Goal: Information Seeking & Learning: Understand process/instructions

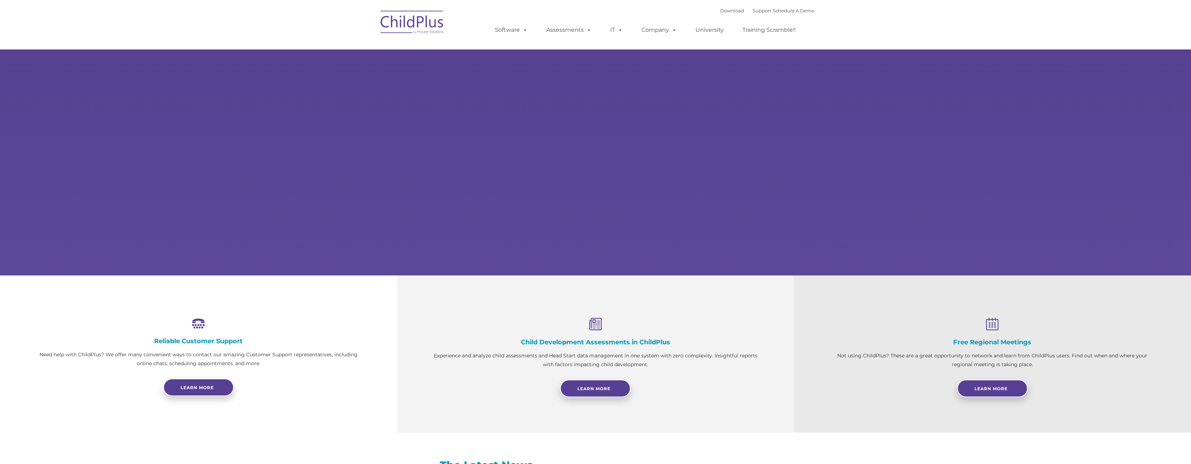
select select "MEDIUM"
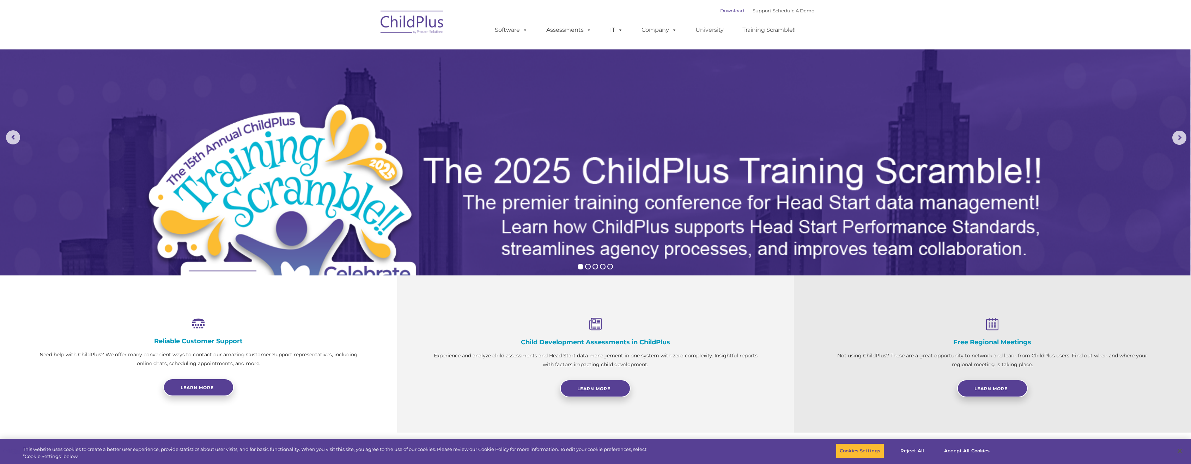
click at [727, 11] on link "Download" at bounding box center [732, 11] width 24 height 6
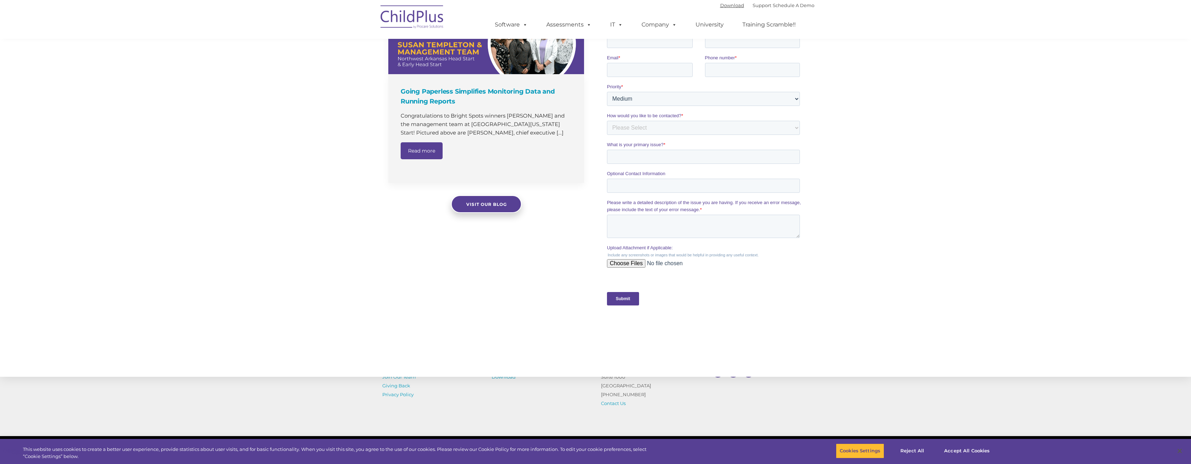
scroll to position [535, 0]
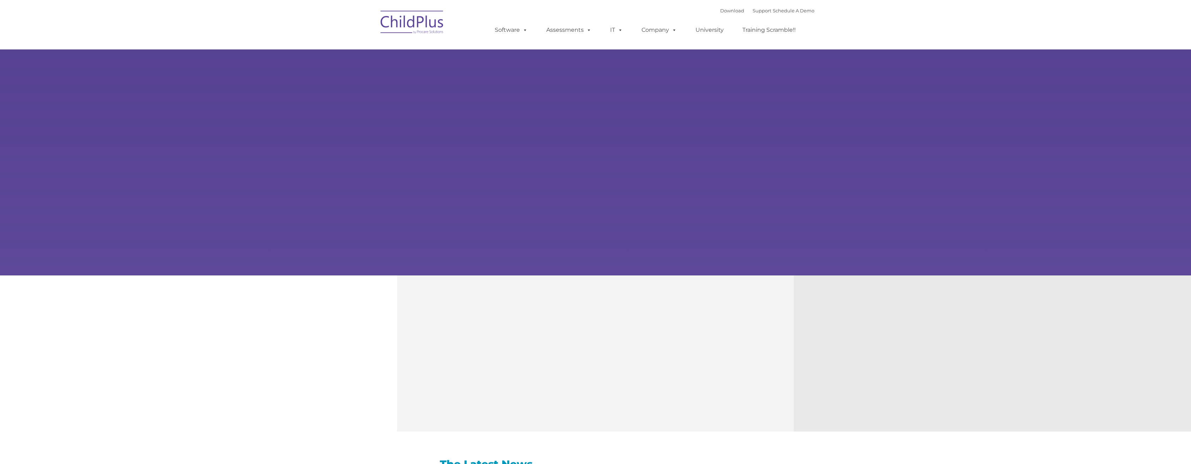
type input ""
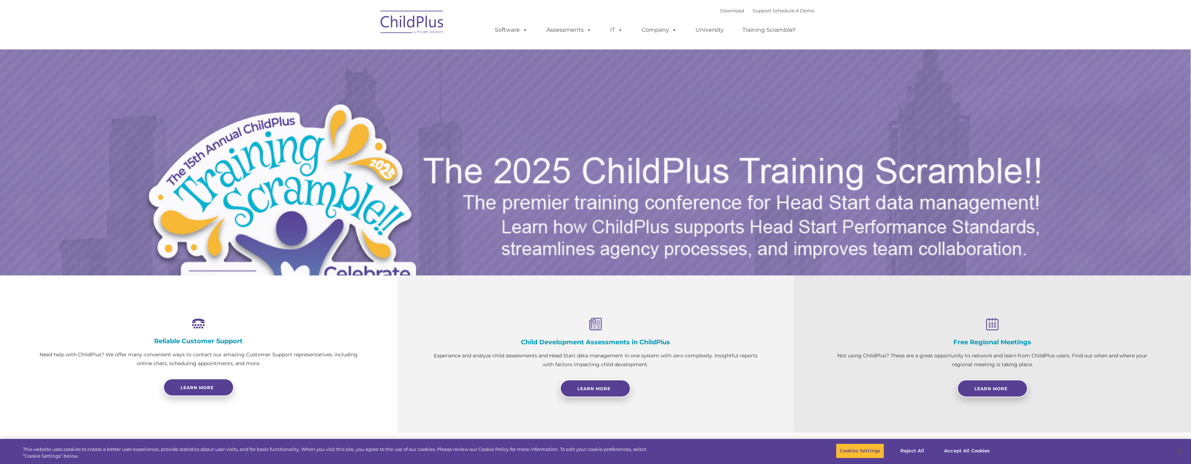
select select "MEDIUM"
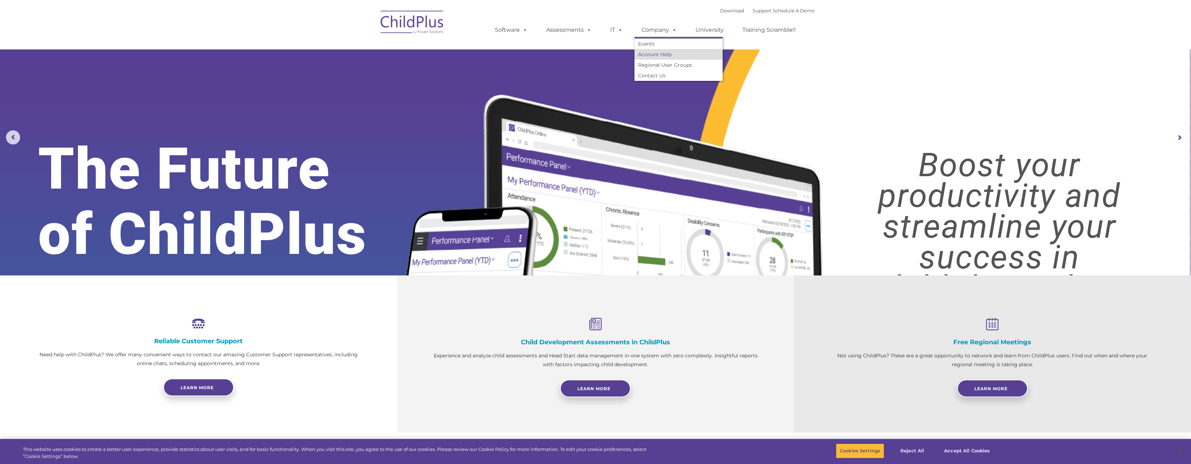
click at [661, 54] on link "Account Help" at bounding box center [679, 54] width 88 height 11
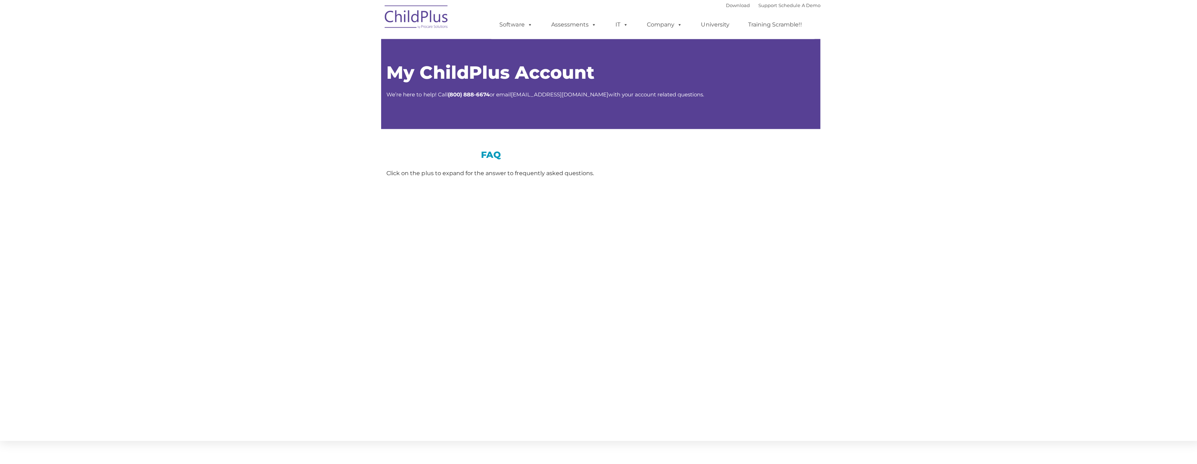
type input ""
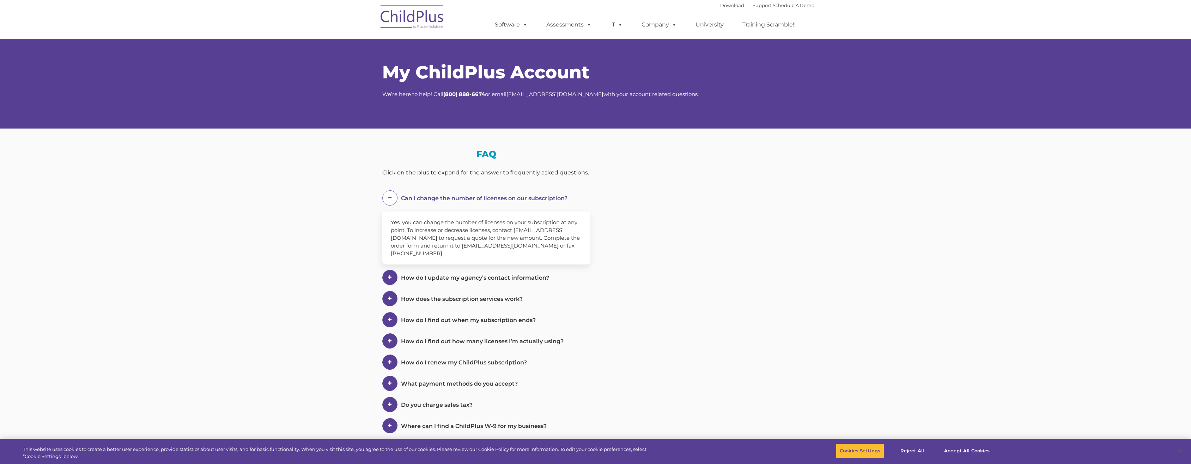
select select "MEDIUM"
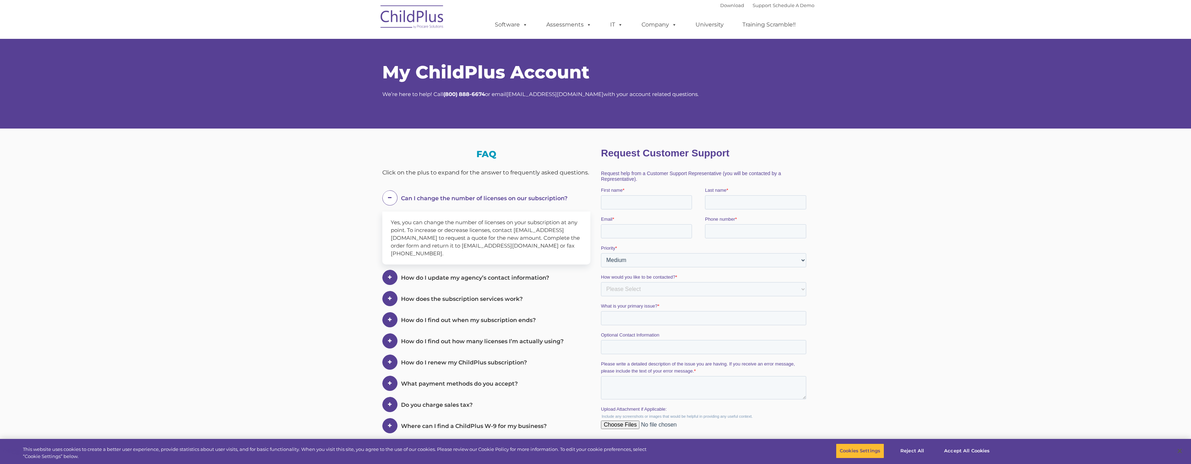
click at [425, 18] on img at bounding box center [412, 17] width 71 height 35
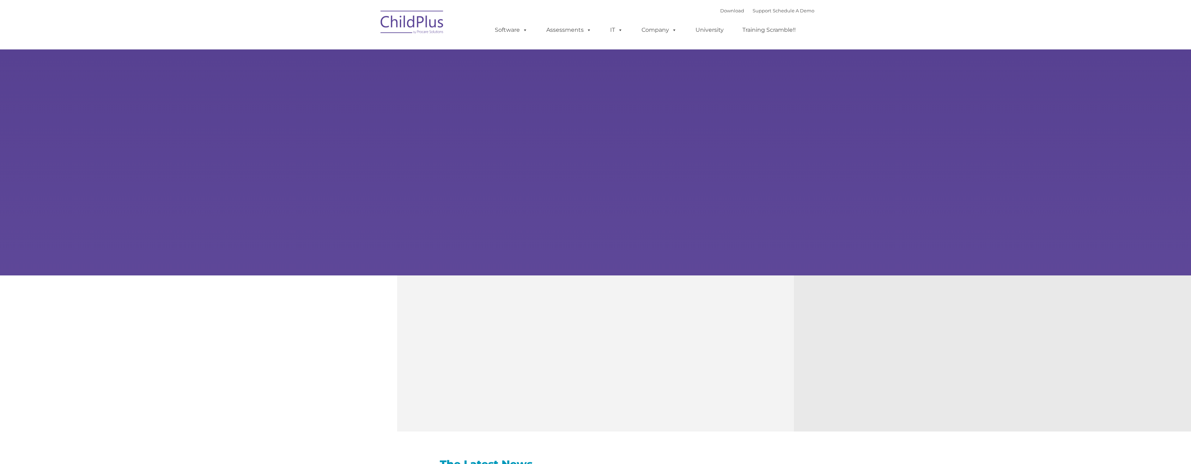
type input ""
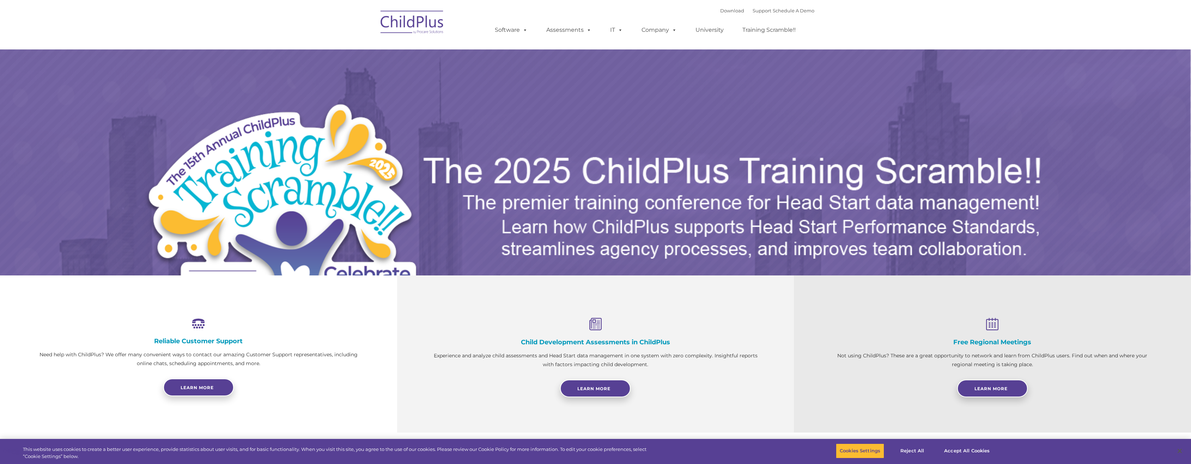
select select "MEDIUM"
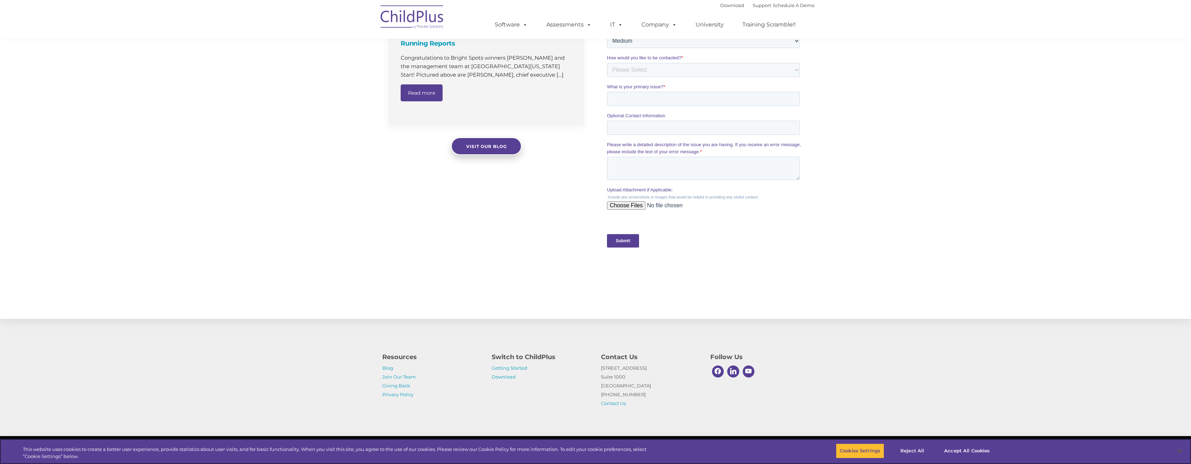
scroll to position [535, 0]
click at [508, 369] on link "Getting Started" at bounding box center [510, 368] width 36 height 6
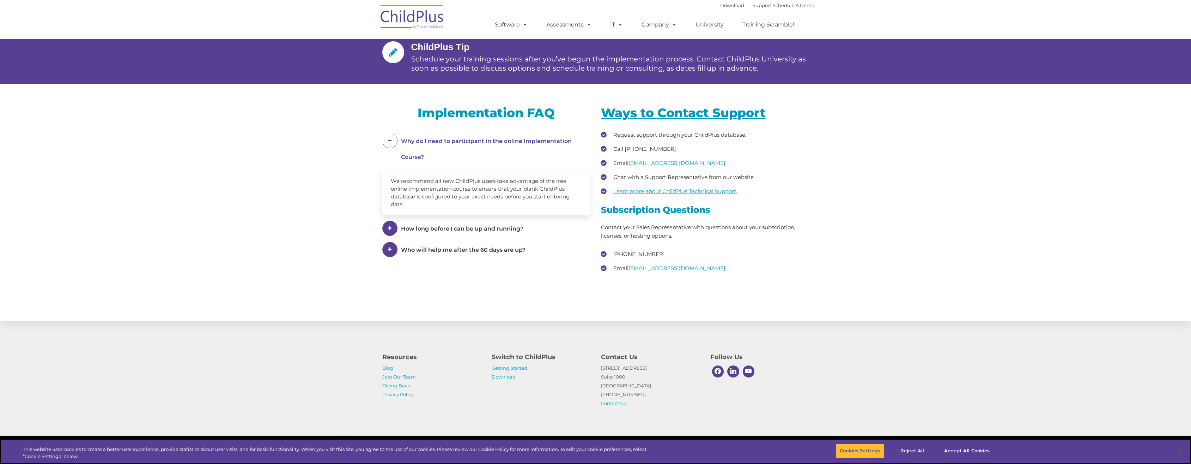
scroll to position [897, 0]
